Goal: Transaction & Acquisition: Book appointment/travel/reservation

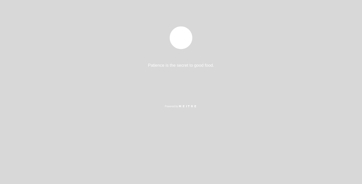
select select "pt"
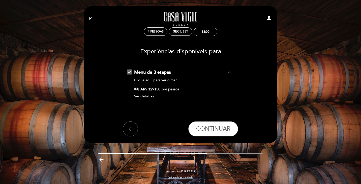
click at [229, 70] on icon "expand_less" at bounding box center [229, 72] width 6 height 6
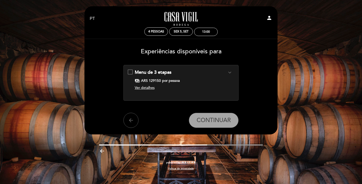
click at [233, 72] on button "expand_more" at bounding box center [229, 72] width 9 height 7
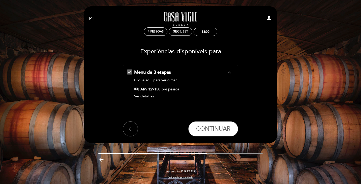
click at [149, 96] on span "Ver detalhes" at bounding box center [144, 96] width 20 height 4
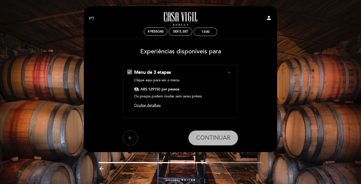
click at [203, 134] on button "CONTINUAR" at bounding box center [213, 137] width 50 height 15
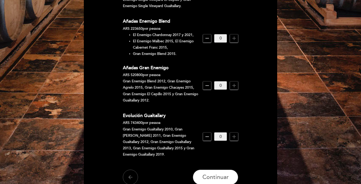
scroll to position [402, 0]
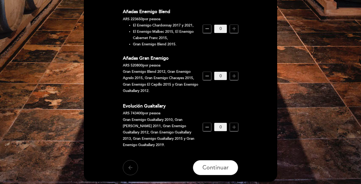
click at [132, 164] on icon "arrow_back" at bounding box center [130, 167] width 6 height 6
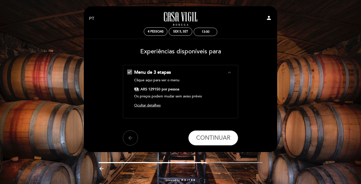
drag, startPoint x: 130, startPoint y: 69, endPoint x: 128, endPoint y: 74, distance: 5.4
click at [130, 69] on div "Menu de 3 etapas expand_less Clique aqui para ver o menu payments ARS 129150 po…" at bounding box center [180, 89] width 107 height 41
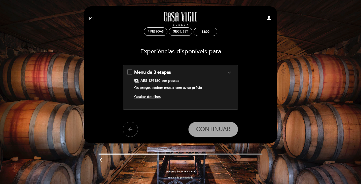
click at [130, 70] on div "Menu de 3 etapas expand_more Clique aqui para ver o menu payments ARS 129150 po…" at bounding box center [180, 85] width 107 height 32
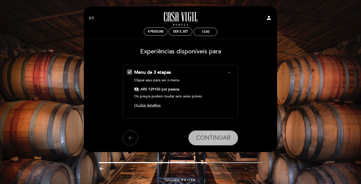
click at [212, 138] on span "CONTINUAR" at bounding box center [213, 137] width 34 height 7
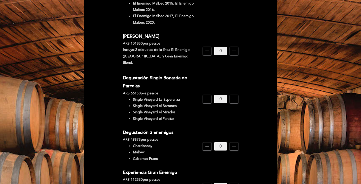
scroll to position [126, 0]
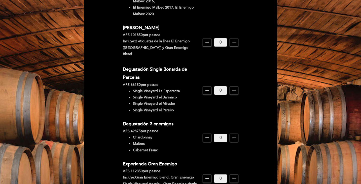
click at [135, 120] on div "Degustación 3 enemigos" at bounding box center [161, 124] width 76 height 8
click at [142, 147] on li "Cabernet Franc" at bounding box center [166, 150] width 66 height 6
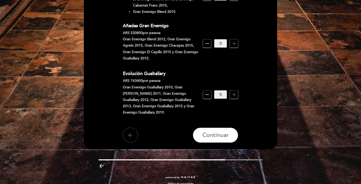
scroll to position [435, 0]
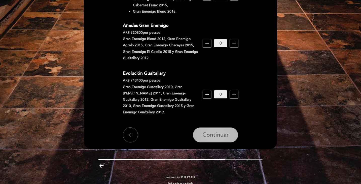
click at [219, 132] on span "Continuar" at bounding box center [215, 135] width 26 height 7
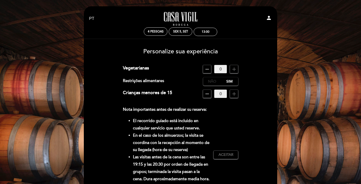
click at [209, 80] on label "Não" at bounding box center [212, 81] width 18 height 8
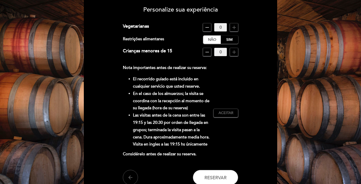
scroll to position [50, 0]
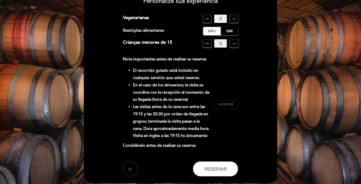
click at [228, 106] on span "Aceitar" at bounding box center [225, 104] width 15 height 5
drag, startPoint x: 294, startPoint y: 2, endPoint x: 231, endPoint y: 120, distance: 134.4
click at [231, 120] on div "Nota importantes antes de realizar su reserva: El recorrido guiado está incluid…" at bounding box center [180, 105] width 115 height 98
click at [232, 103] on span "Aceito" at bounding box center [225, 104] width 13 height 5
click at [228, 102] on span "Aceitar" at bounding box center [225, 104] width 15 height 5
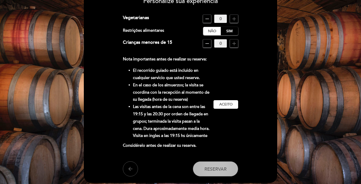
click at [223, 167] on span "Reservar" at bounding box center [215, 169] width 22 height 6
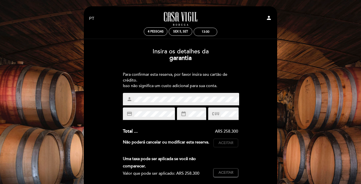
click at [224, 139] on button "Aceitar Aceito" at bounding box center [225, 143] width 25 height 9
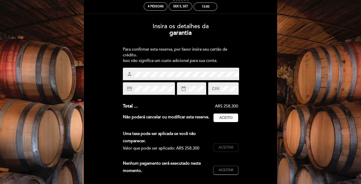
click at [230, 146] on span "Aceitar" at bounding box center [225, 147] width 15 height 5
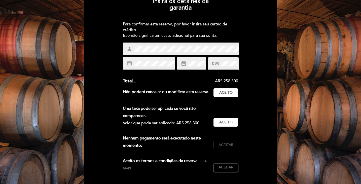
click at [223, 145] on span "Aceitar" at bounding box center [225, 144] width 15 height 5
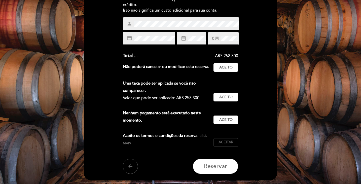
click at [226, 141] on span "Aceitar" at bounding box center [225, 142] width 15 height 5
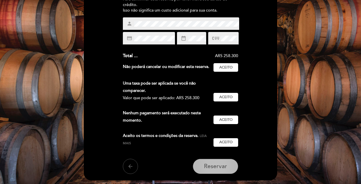
click at [212, 171] on button "Reservar" at bounding box center [215, 166] width 45 height 15
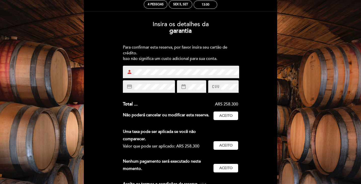
scroll to position [25, 0]
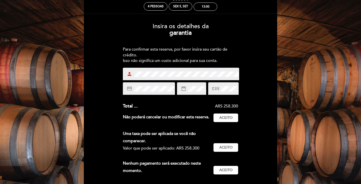
click at [98, 78] on div "Insira os detalhes da [GEOGRAPHIC_DATA] Para confirmar esta reserva, por favor …" at bounding box center [180, 127] width 186 height 217
click at [260, 97] on div "Insira os detalhes da [GEOGRAPHIC_DATA] Para confirmar esta reserva, por favor …" at bounding box center [180, 127] width 186 height 217
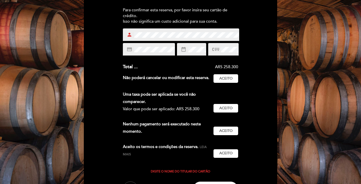
scroll to position [75, 0]
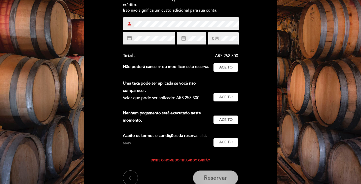
click at [216, 175] on span "Reservar" at bounding box center [215, 177] width 23 height 7
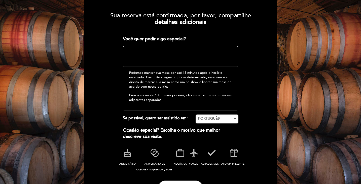
scroll to position [50, 0]
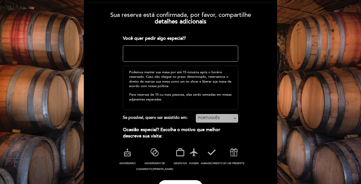
click at [232, 116] on span "PORTUGUÊS" at bounding box center [217, 117] width 38 height 5
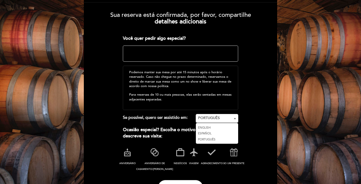
click at [211, 137] on link "PORTUGUÊS" at bounding box center [217, 140] width 42 height 6
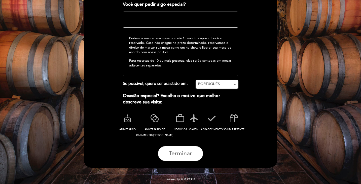
scroll to position [93, 0]
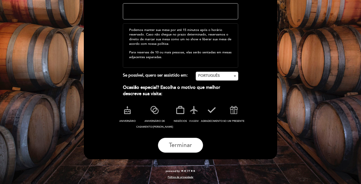
click at [187, 112] on icon at bounding box center [193, 109] width 13 height 13
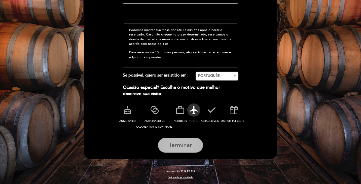
click at [180, 144] on span "Terminar" at bounding box center [180, 145] width 23 height 7
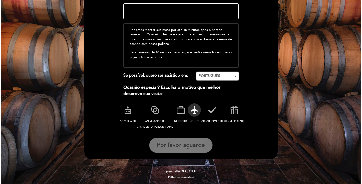
scroll to position [0, 0]
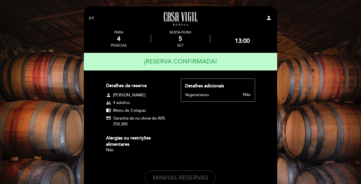
click at [193, 177] on button "MINHAS RESERVAS" at bounding box center [180, 177] width 71 height 15
select select "pt"
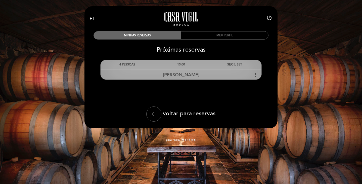
click at [251, 73] on div "[PERSON_NAME] more_vert" at bounding box center [181, 74] width 161 height 11
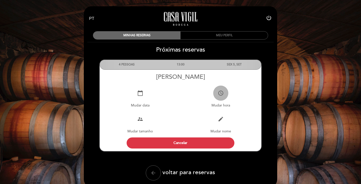
click at [221, 92] on icon "access_time" at bounding box center [221, 93] width 6 height 6
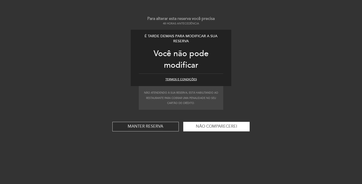
click at [156, 126] on button "Manter reserva" at bounding box center [145, 127] width 66 height 10
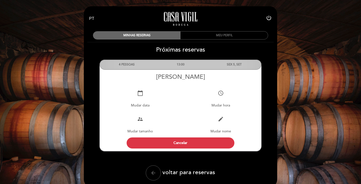
click at [200, 64] on div "13:00" at bounding box center [180, 64] width 54 height 9
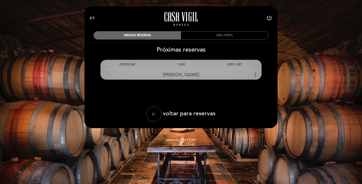
click at [255, 74] on icon "more_vert" at bounding box center [256, 75] width 6 height 6
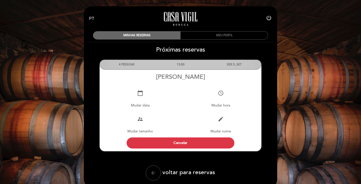
click at [257, 65] on div "SEX 5, SET" at bounding box center [234, 64] width 54 height 9
